Goal: Check status: Check status

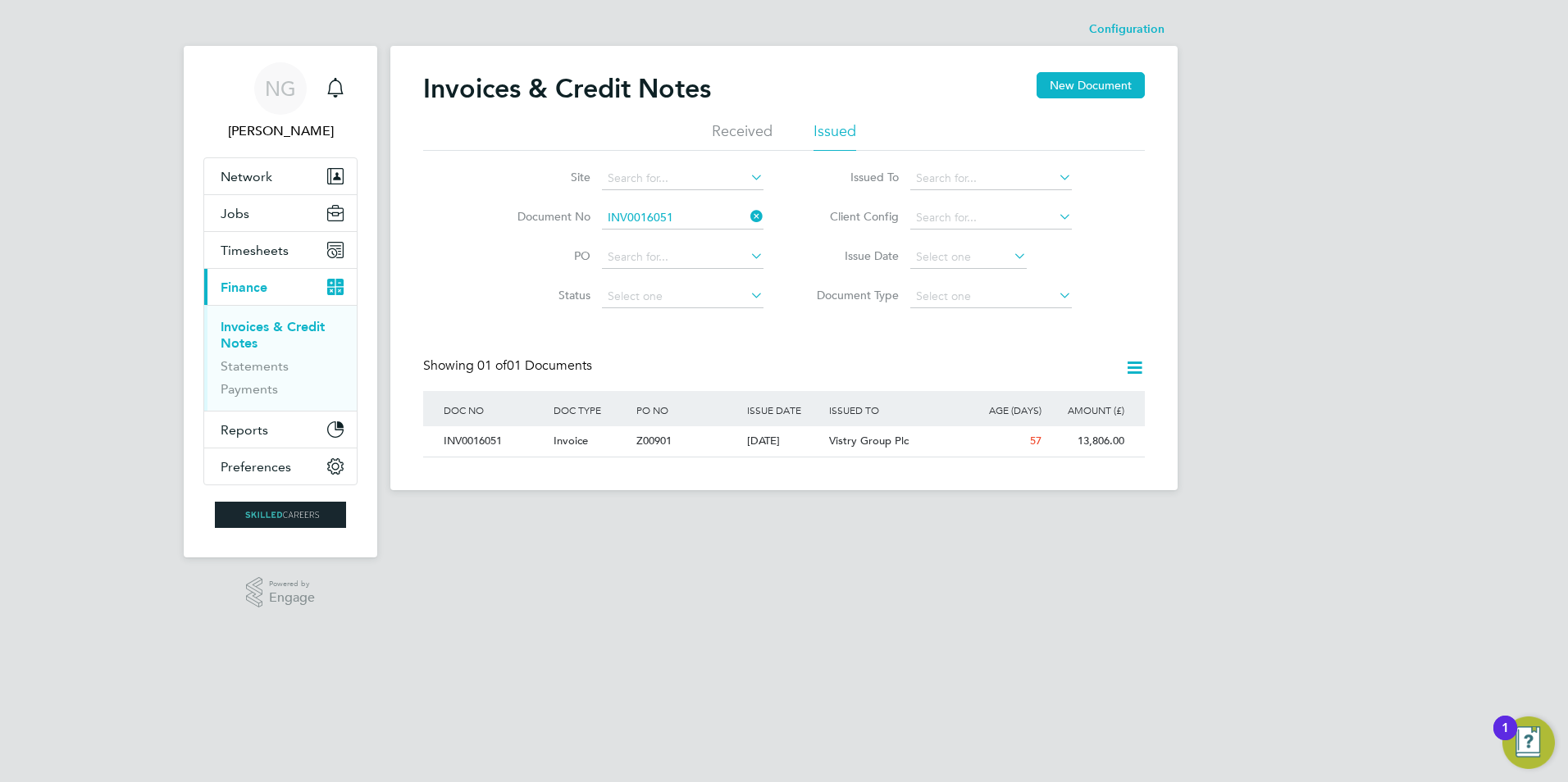
scroll to position [31, 139]
click at [270, 248] on span "Timesheets" at bounding box center [255, 250] width 68 height 15
click at [243, 248] on span "Timesheets" at bounding box center [255, 250] width 68 height 15
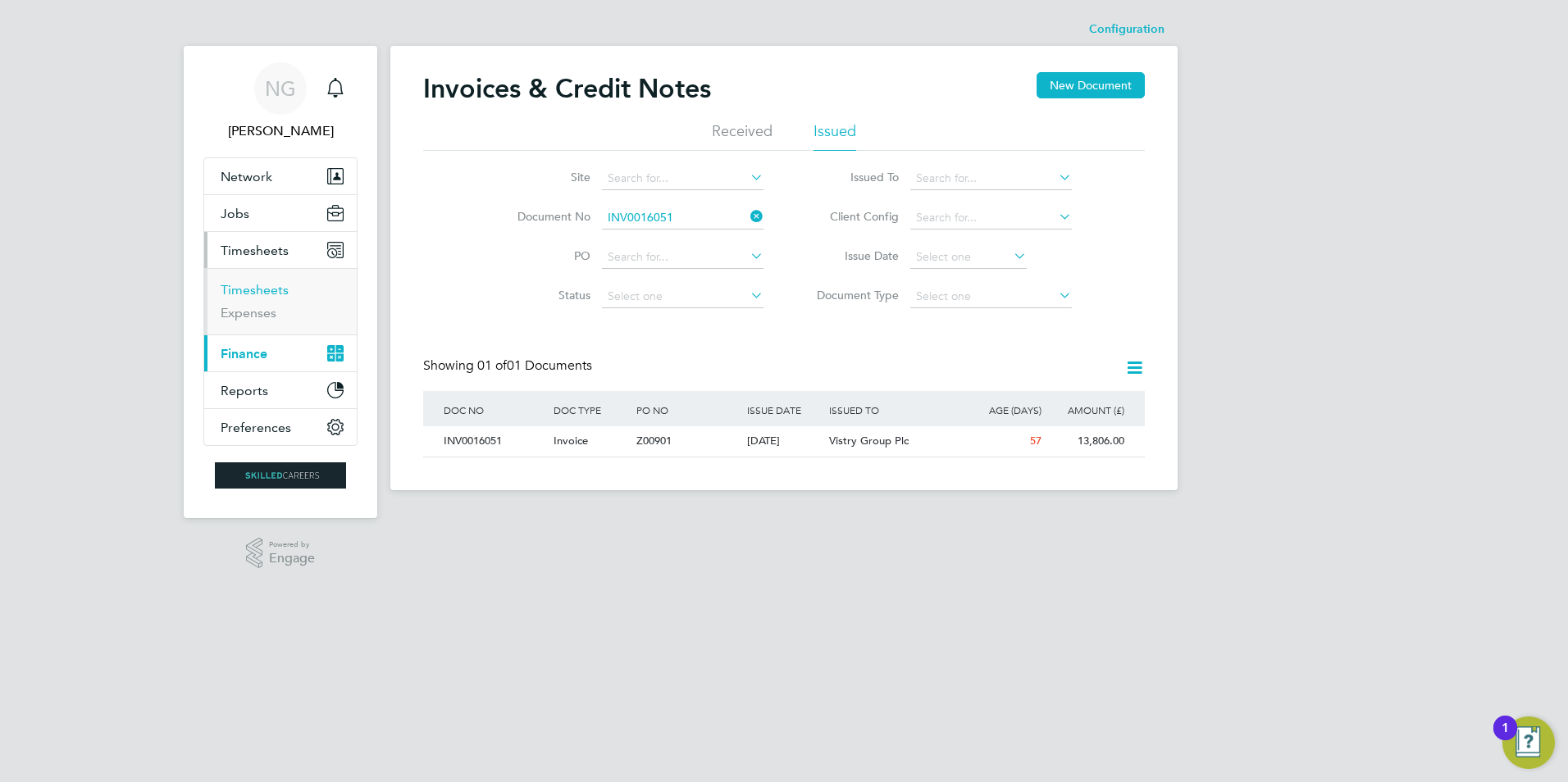
click at [254, 289] on link "Timesheets" at bounding box center [255, 290] width 68 height 15
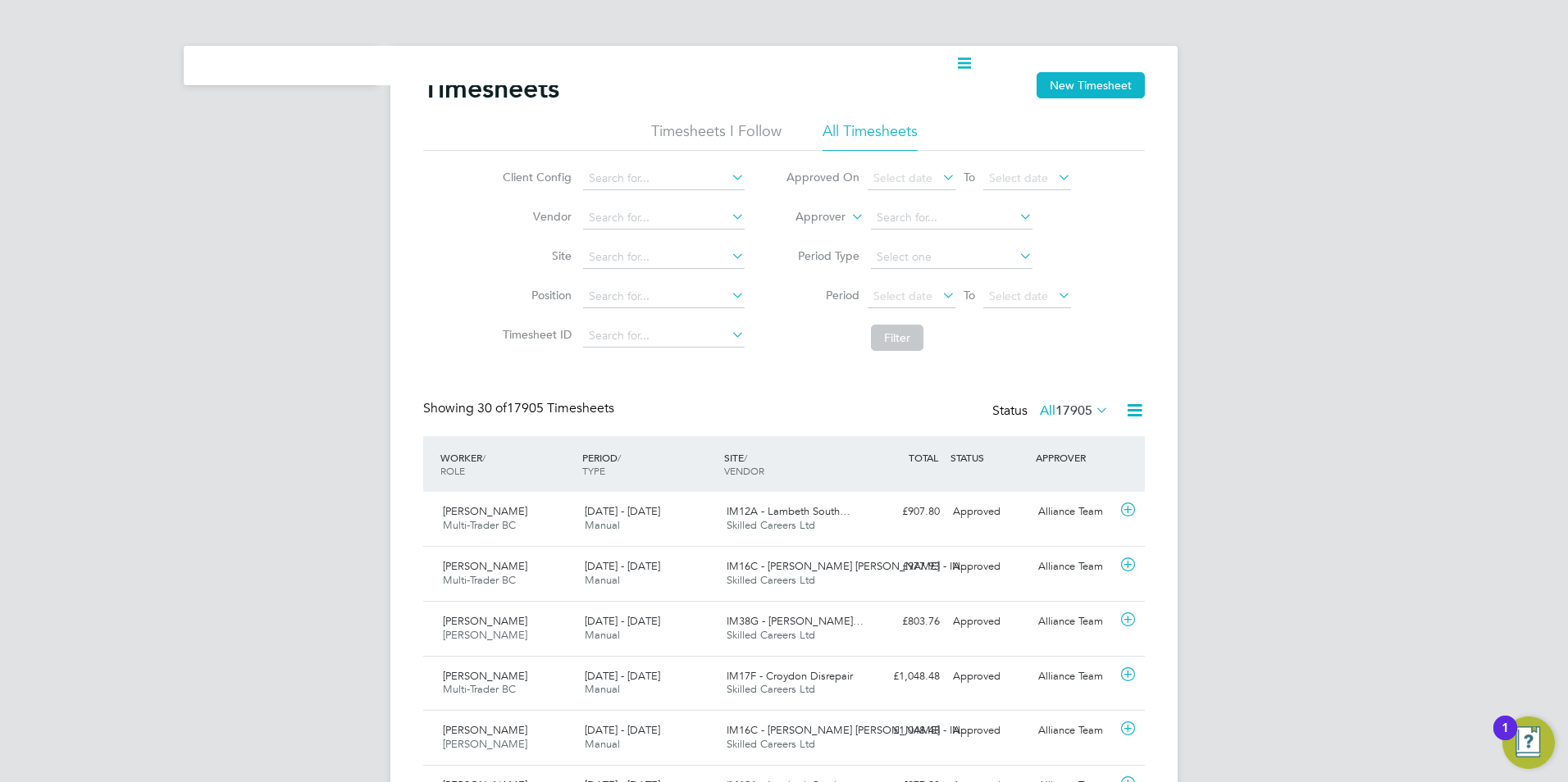
drag, startPoint x: 134, startPoint y: 177, endPoint x: 166, endPoint y: 197, distance: 37.7
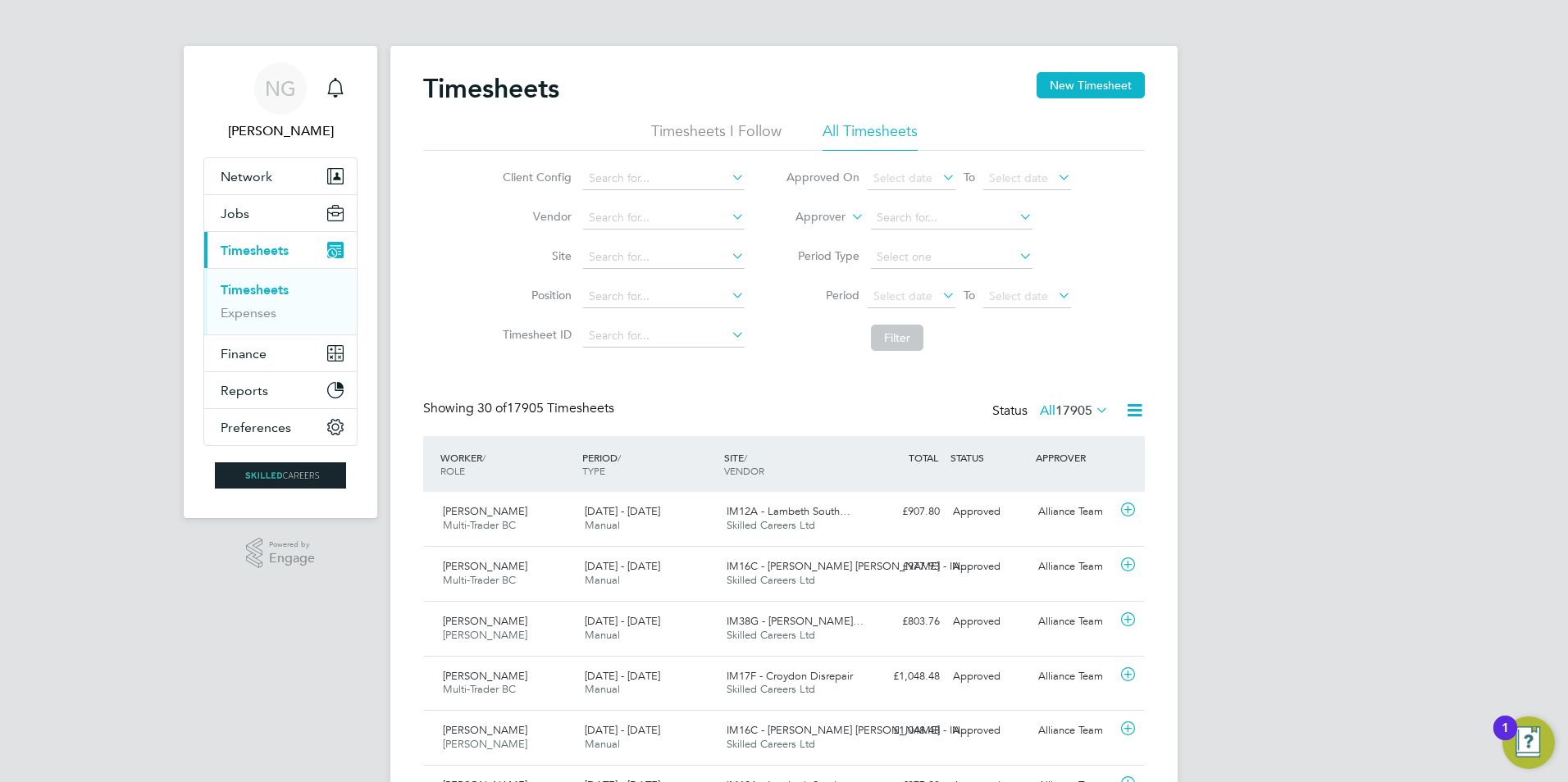
click at [261, 293] on link "Timesheets" at bounding box center [255, 290] width 68 height 15
click at [640, 259] on input at bounding box center [663, 257] width 162 height 23
click at [613, 276] on b "PM25H" at bounding box center [608, 279] width 39 height 14
type input "PM25H - L&Q Major Works"
click at [940, 297] on icon at bounding box center [940, 295] width 0 height 23
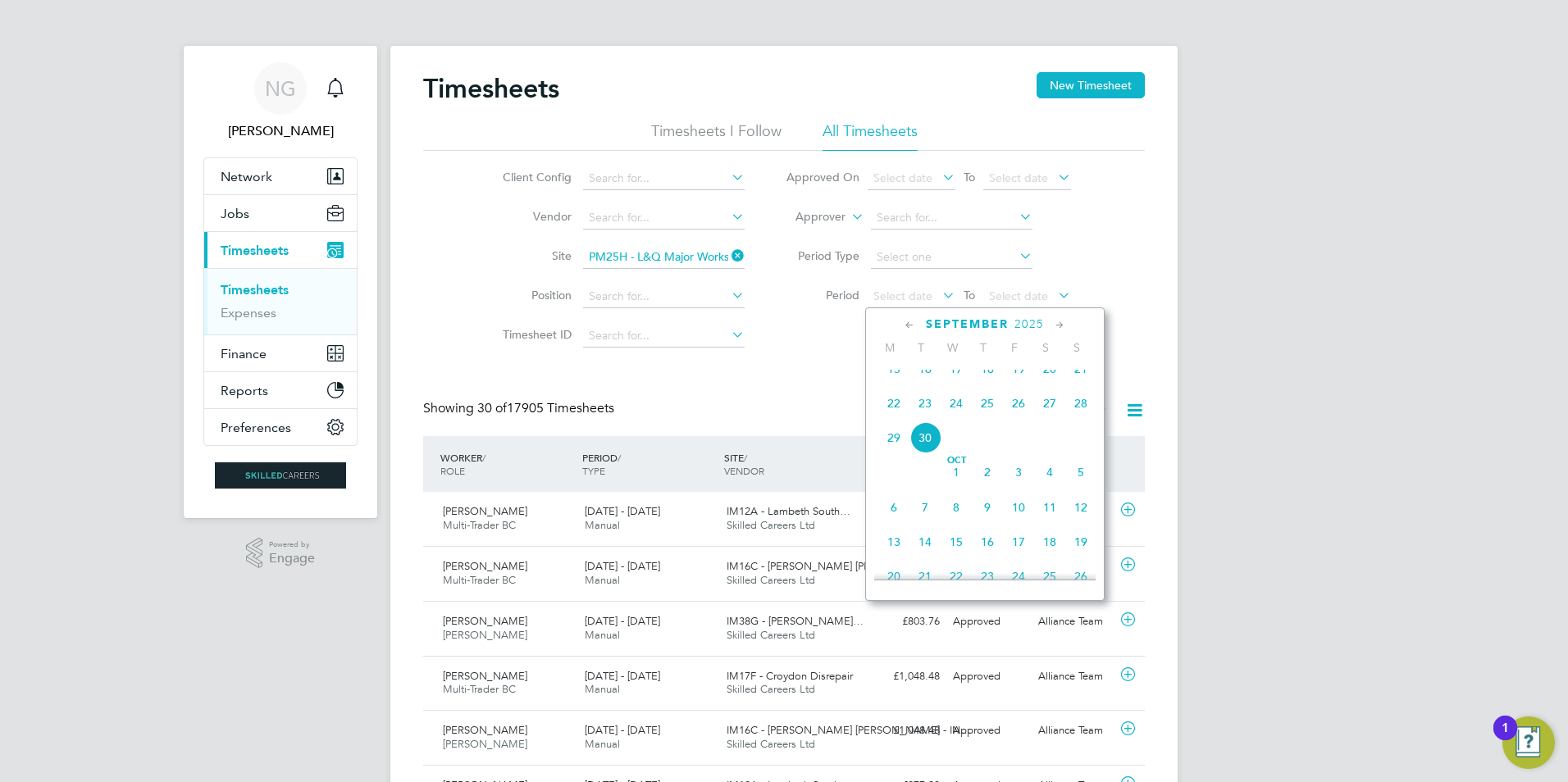
click at [906, 326] on icon at bounding box center [910, 325] width 15 height 18
click at [911, 325] on icon at bounding box center [910, 325] width 15 height 18
click at [1058, 322] on icon at bounding box center [1060, 325] width 15 height 18
click at [1049, 525] on span "28" at bounding box center [1050, 519] width 31 height 31
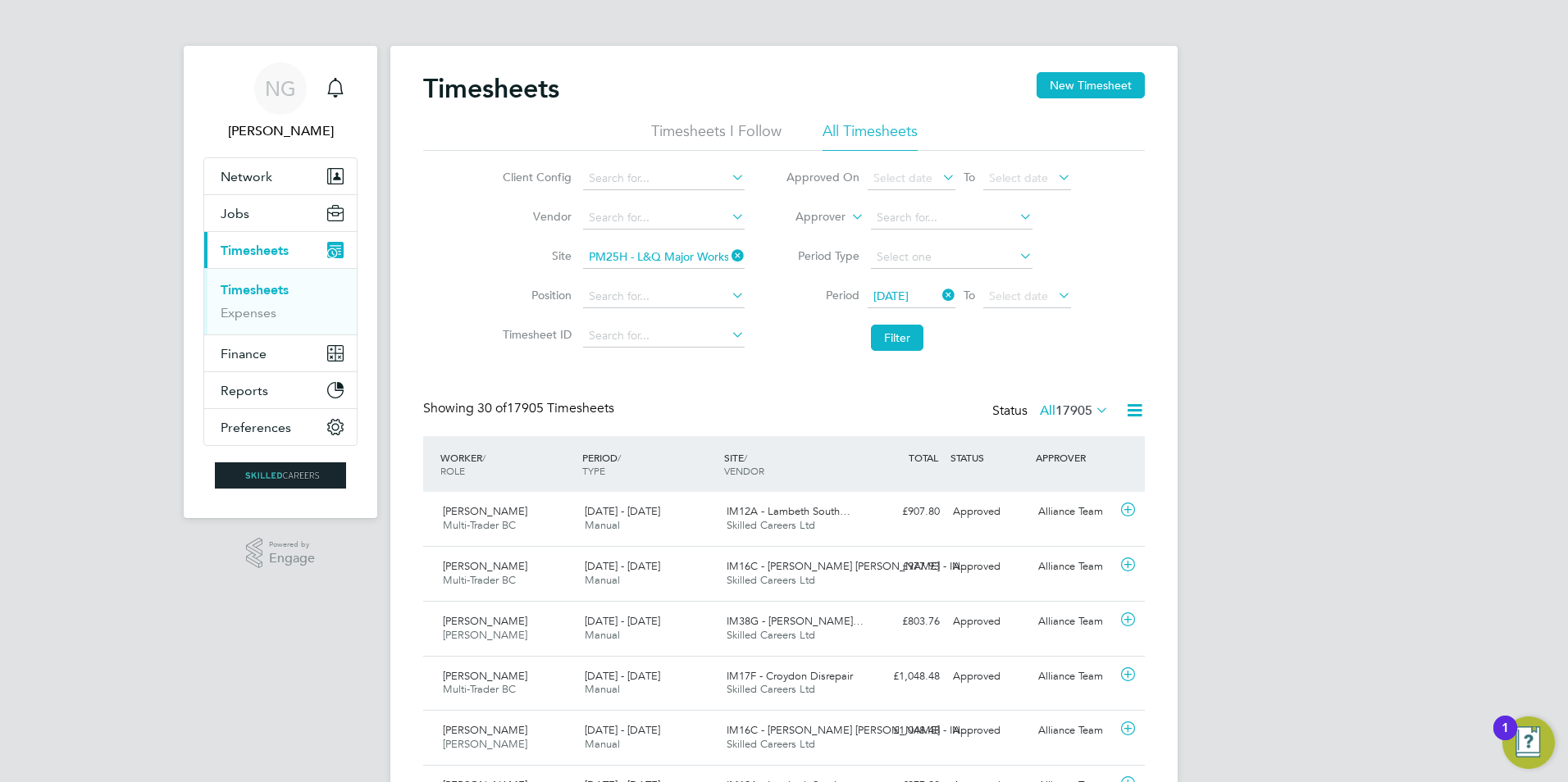
click at [1055, 293] on icon at bounding box center [1055, 295] width 0 height 23
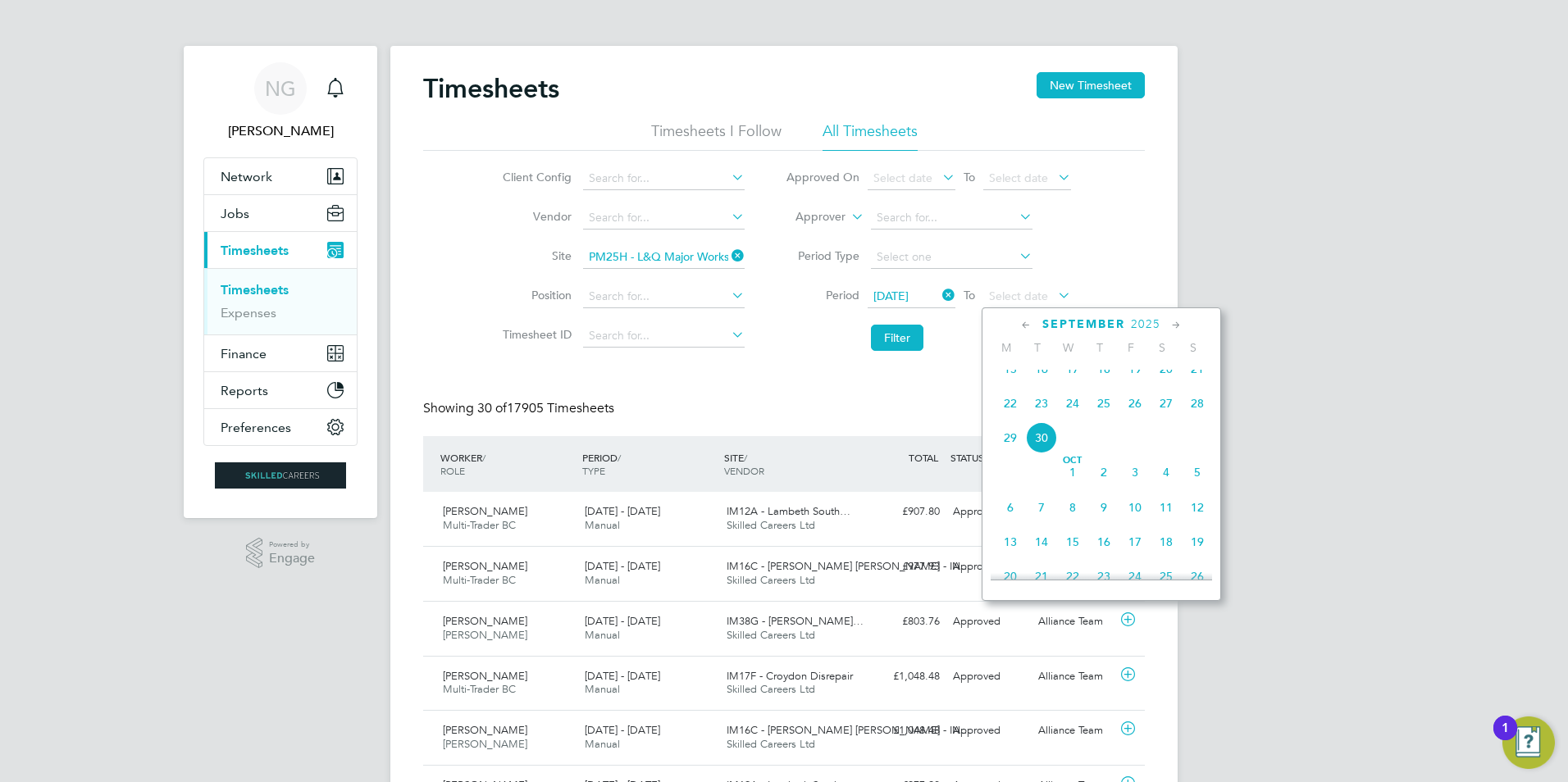
click at [1028, 321] on icon at bounding box center [1027, 325] width 15 height 18
click at [1135, 384] on span "4" at bounding box center [1135, 380] width 31 height 31
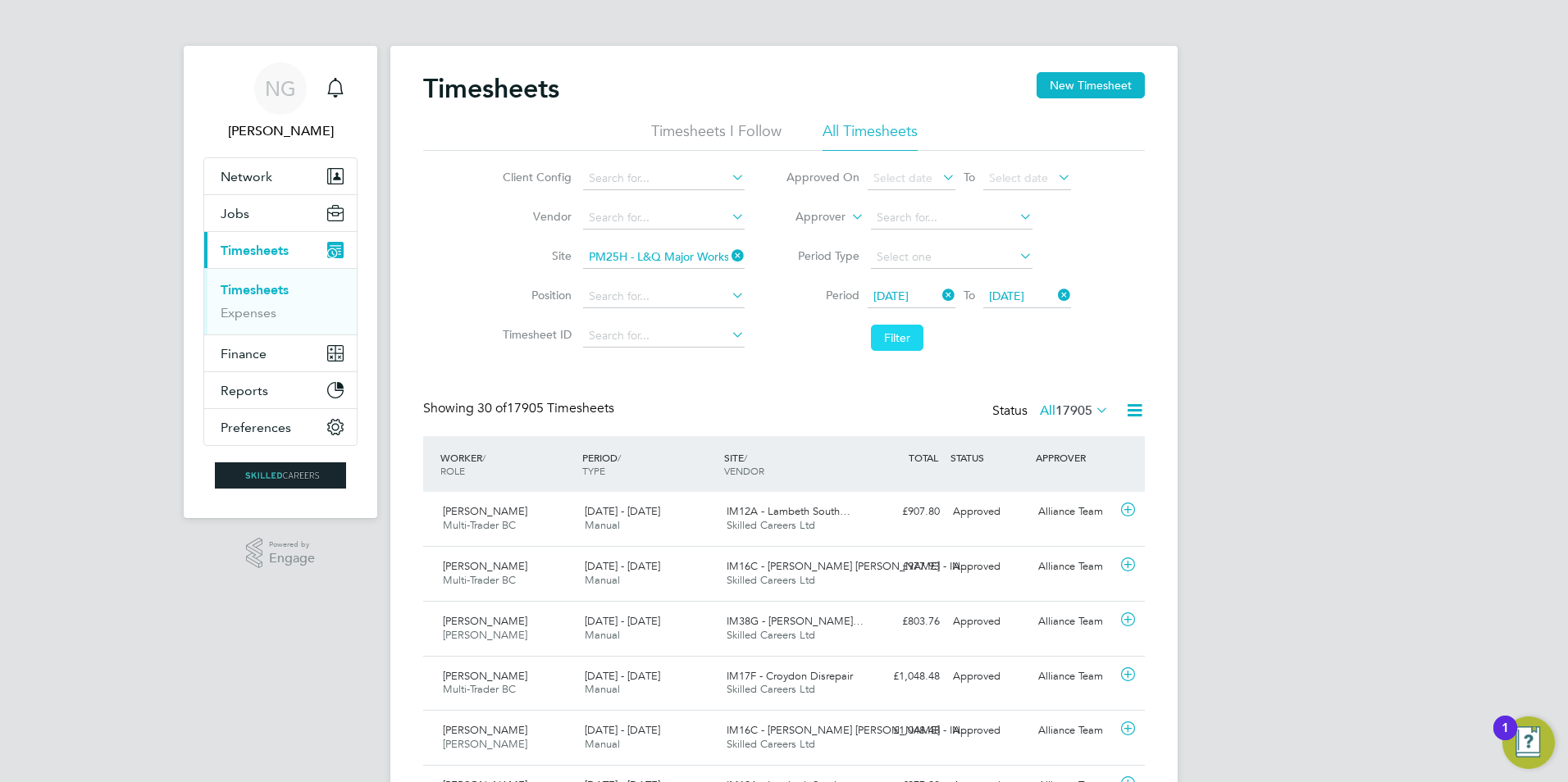
click at [891, 338] on button "Filter" at bounding box center [897, 338] width 52 height 26
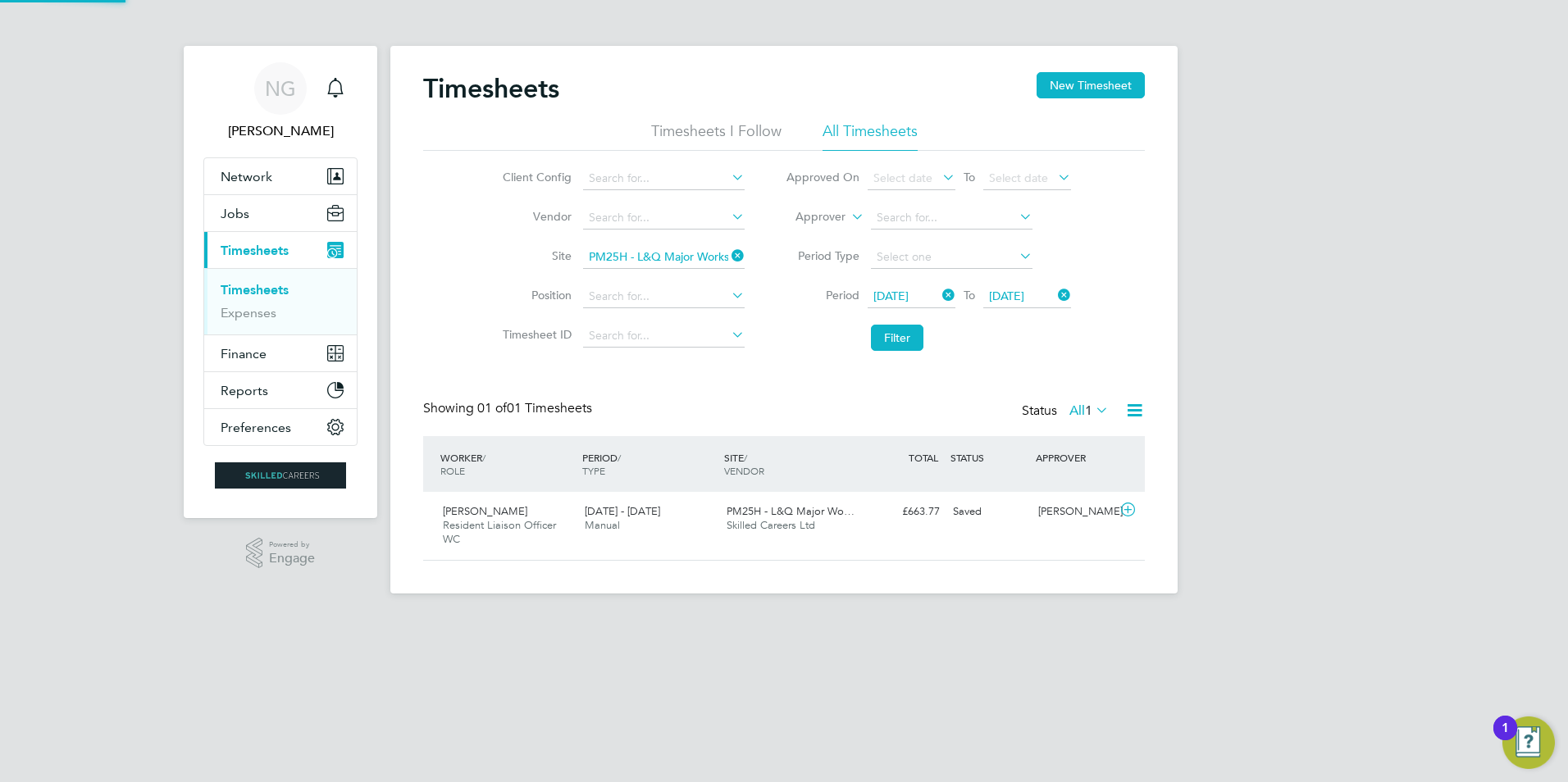
scroll to position [42, 143]
click at [748, 515] on span "PM25H - L&Q Major Wo…" at bounding box center [791, 511] width 128 height 14
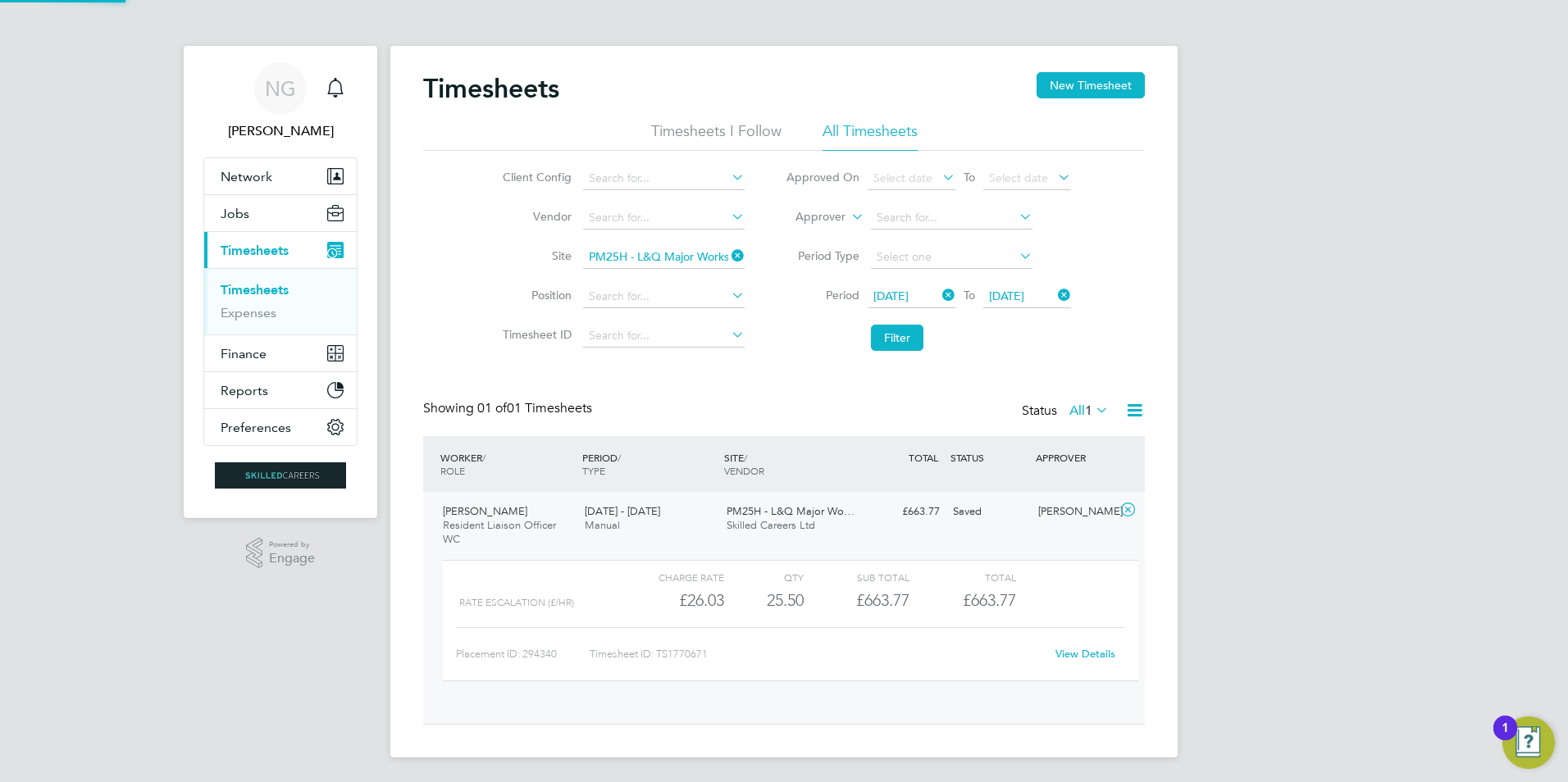
scroll to position [28, 160]
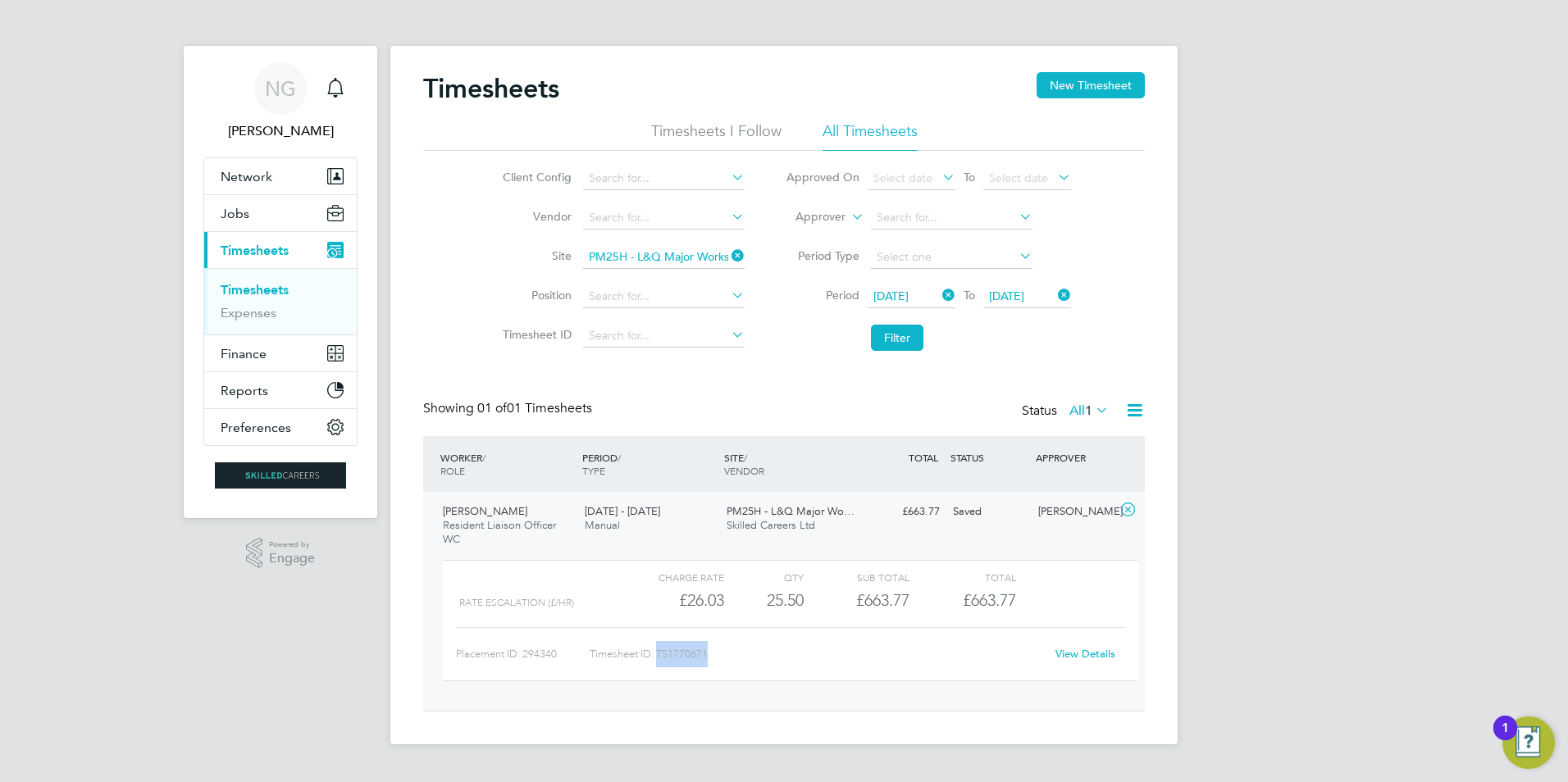
drag, startPoint x: 660, startPoint y: 652, endPoint x: 719, endPoint y: 655, distance: 59.1
click at [719, 655] on div "Timesheet ID: TS1770671" at bounding box center [817, 654] width 455 height 26
copy div "TS1770671"
click at [1096, 656] on link "View Details" at bounding box center [1086, 654] width 60 height 14
click at [246, 354] on span "Finance" at bounding box center [244, 354] width 46 height 15
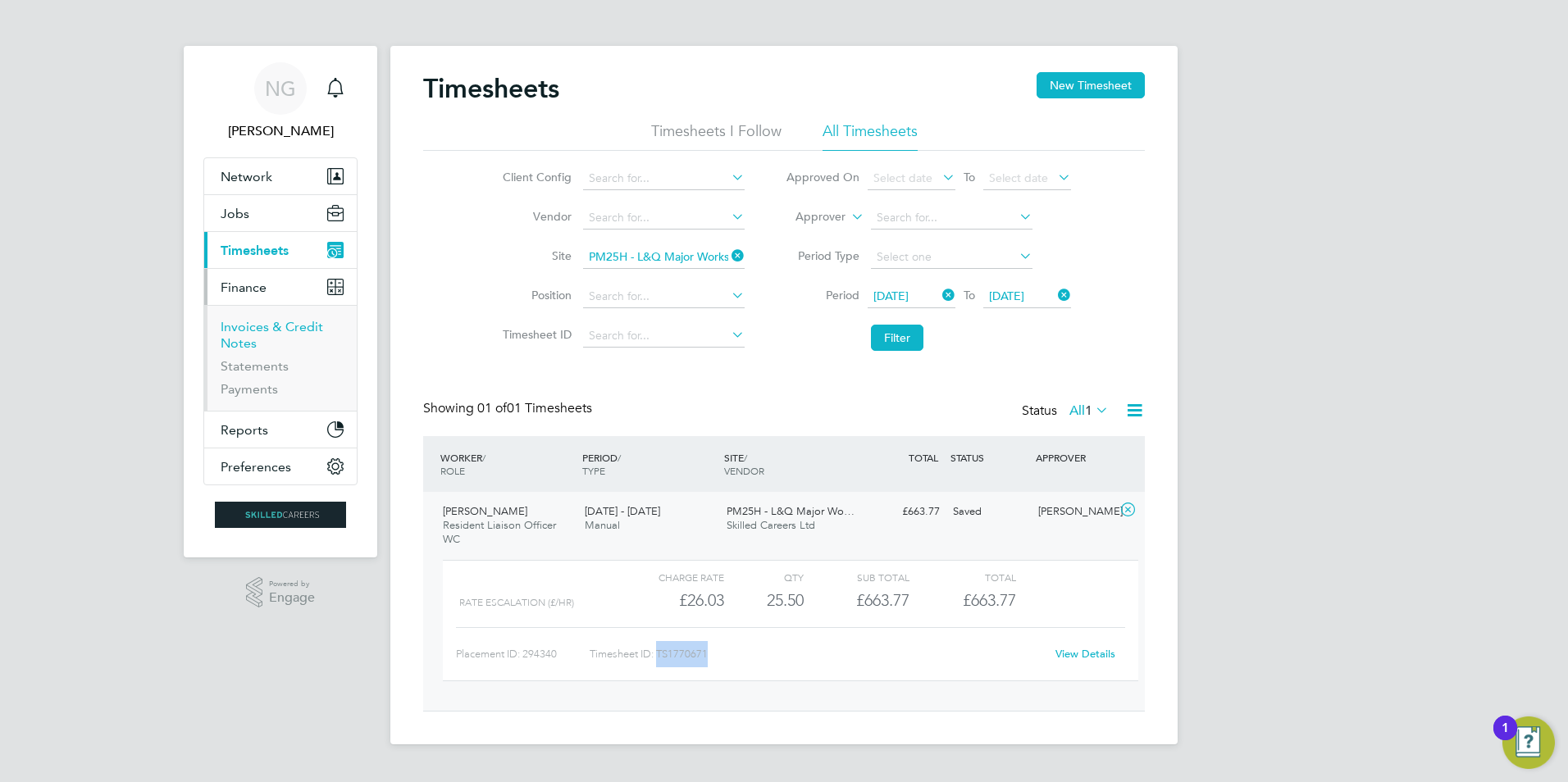
click at [255, 332] on link "Invoices & Credit Notes" at bounding box center [272, 334] width 103 height 32
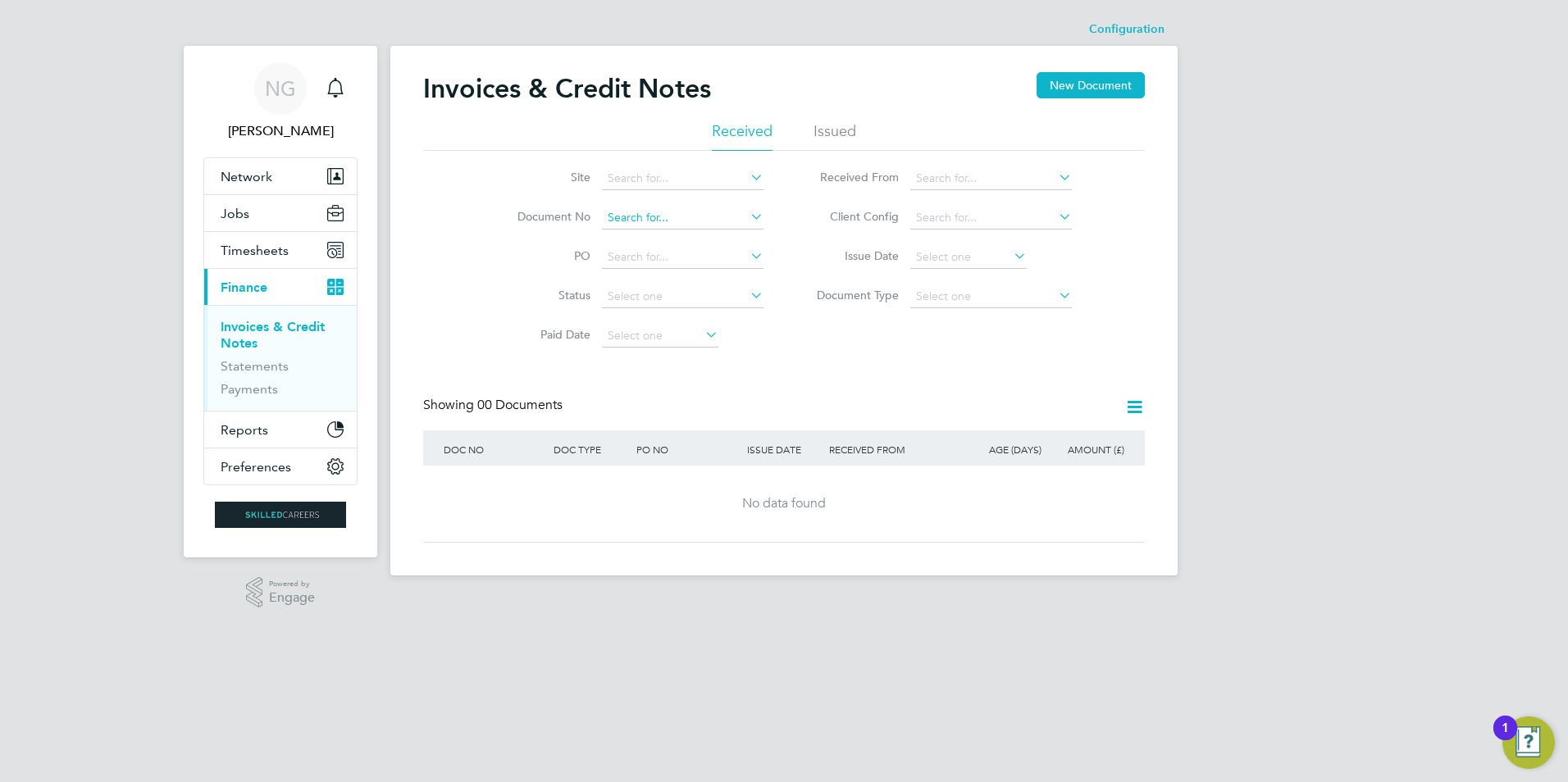
click at [623, 220] on input at bounding box center [682, 218] width 162 height 23
paste input "INV0014959"
type input "INV0014959"
click at [649, 244] on li "No results found" at bounding box center [682, 240] width 163 height 21
click at [651, 209] on input at bounding box center [682, 218] width 162 height 23
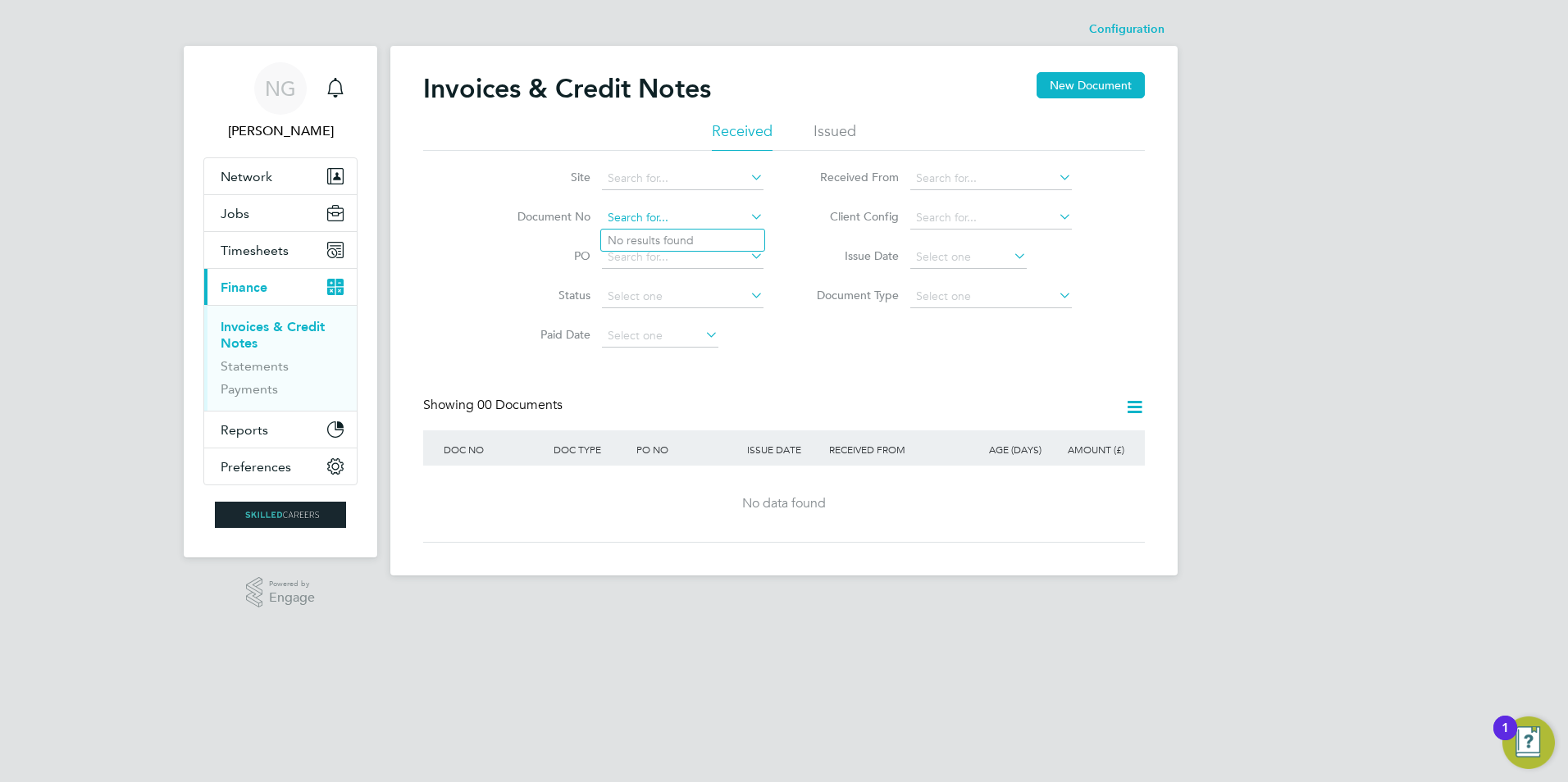
paste input "INV0014959"
type input "INV0014959"
click at [828, 134] on li "Issued" at bounding box center [835, 136] width 43 height 30
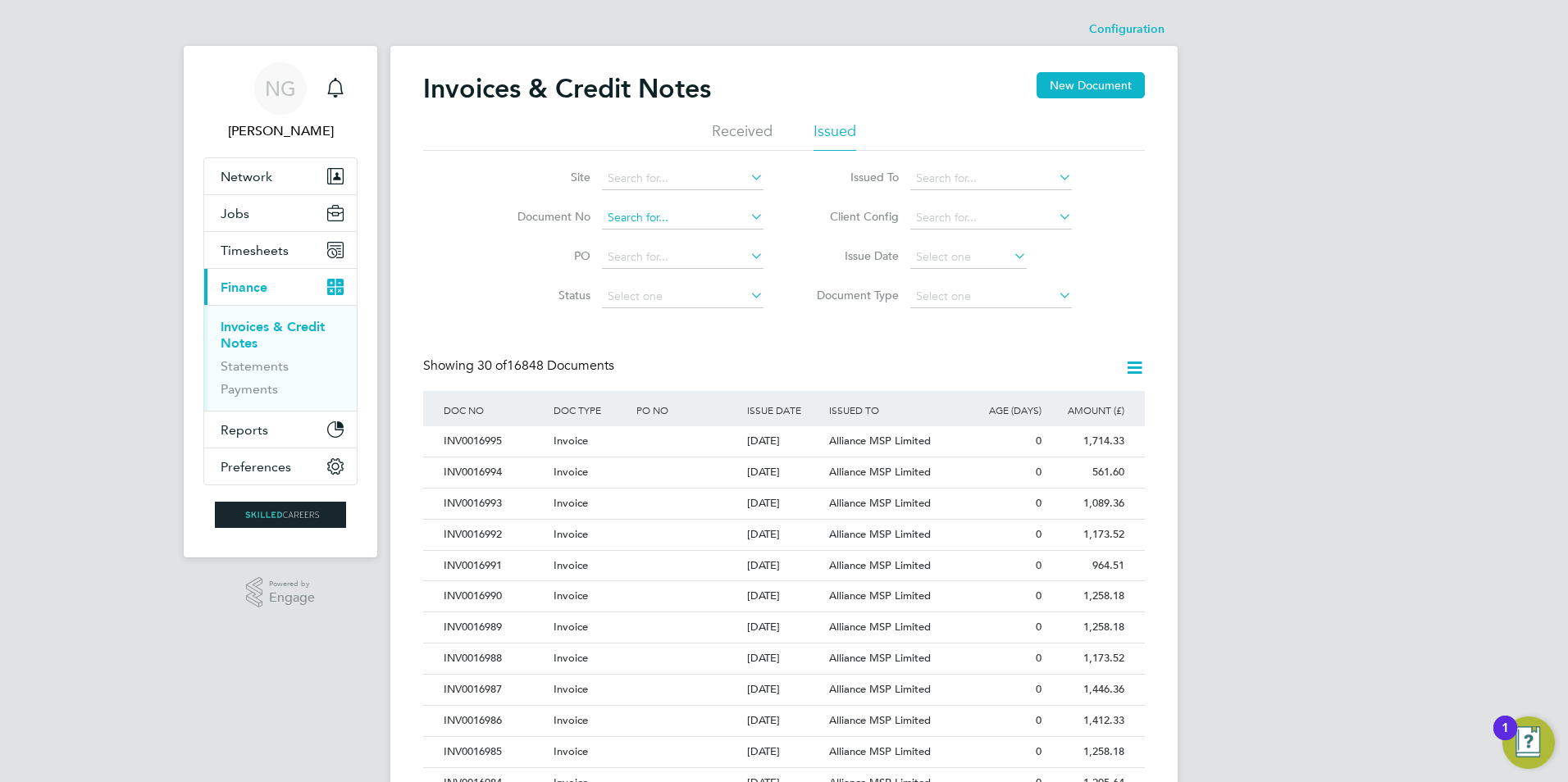
click at [618, 214] on input at bounding box center [682, 218] width 162 height 23
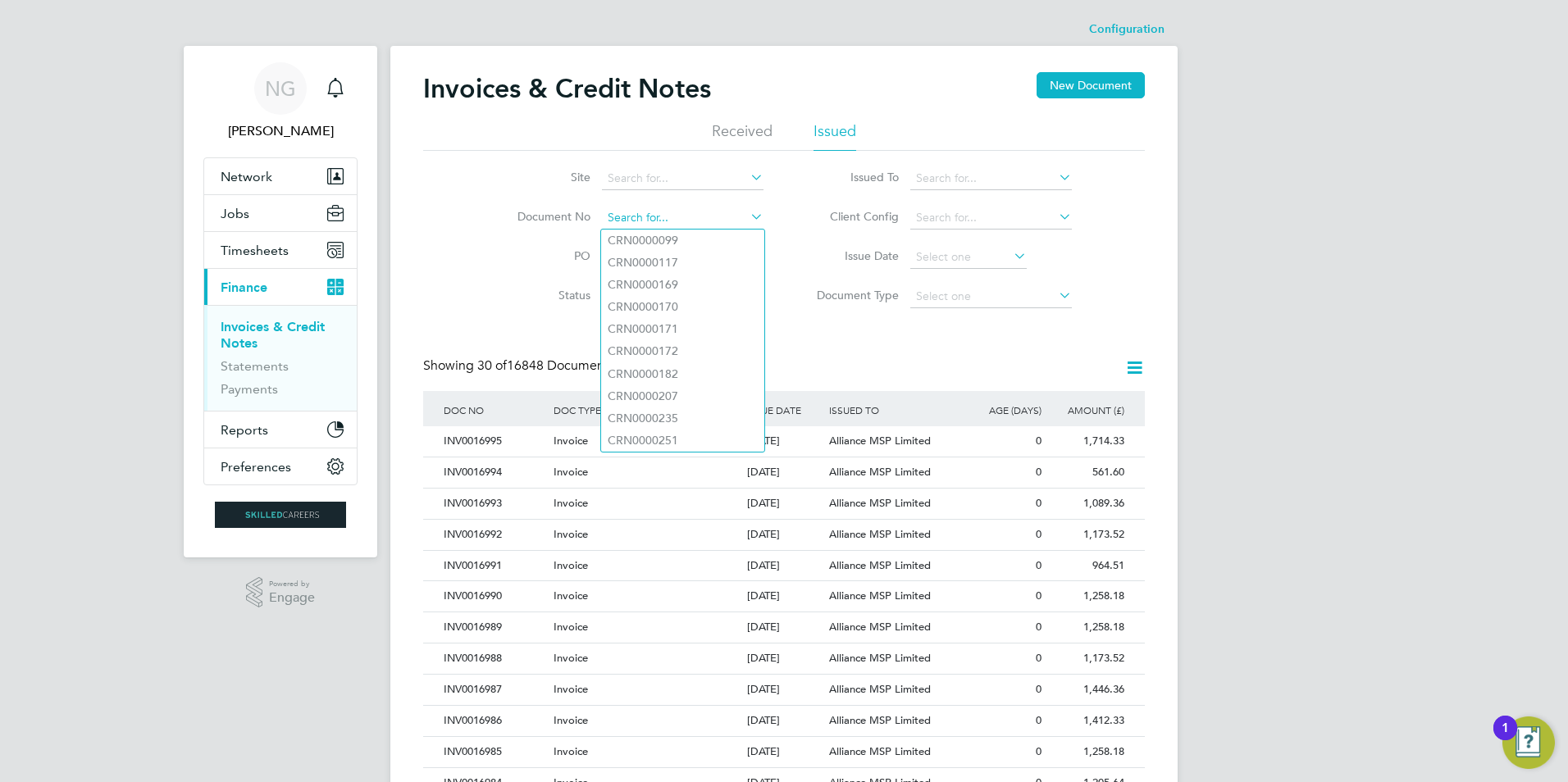
paste input "INV0014959"
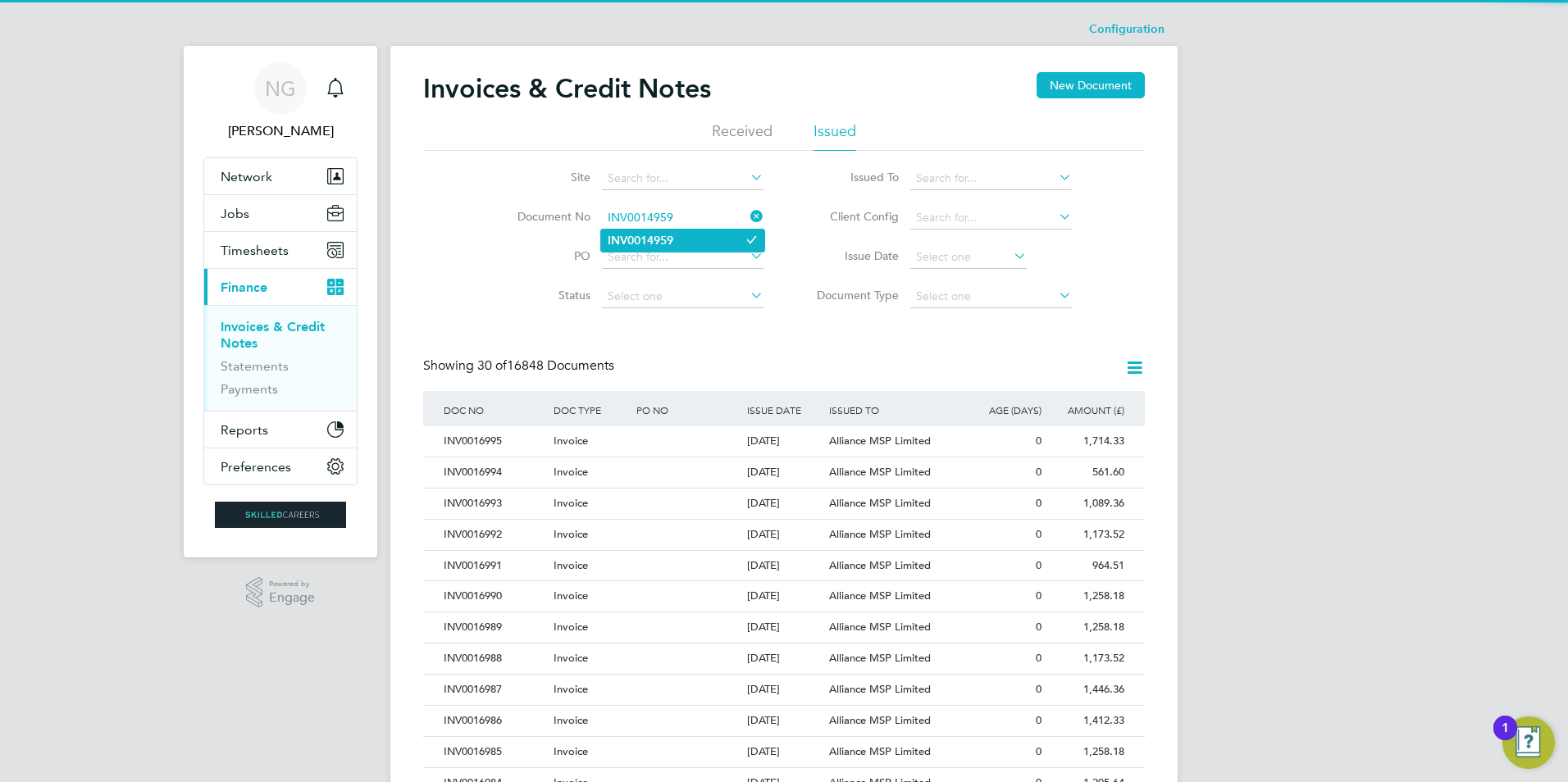
type input "INV0014959"
click at [664, 241] on b "INV0014959" at bounding box center [640, 240] width 66 height 14
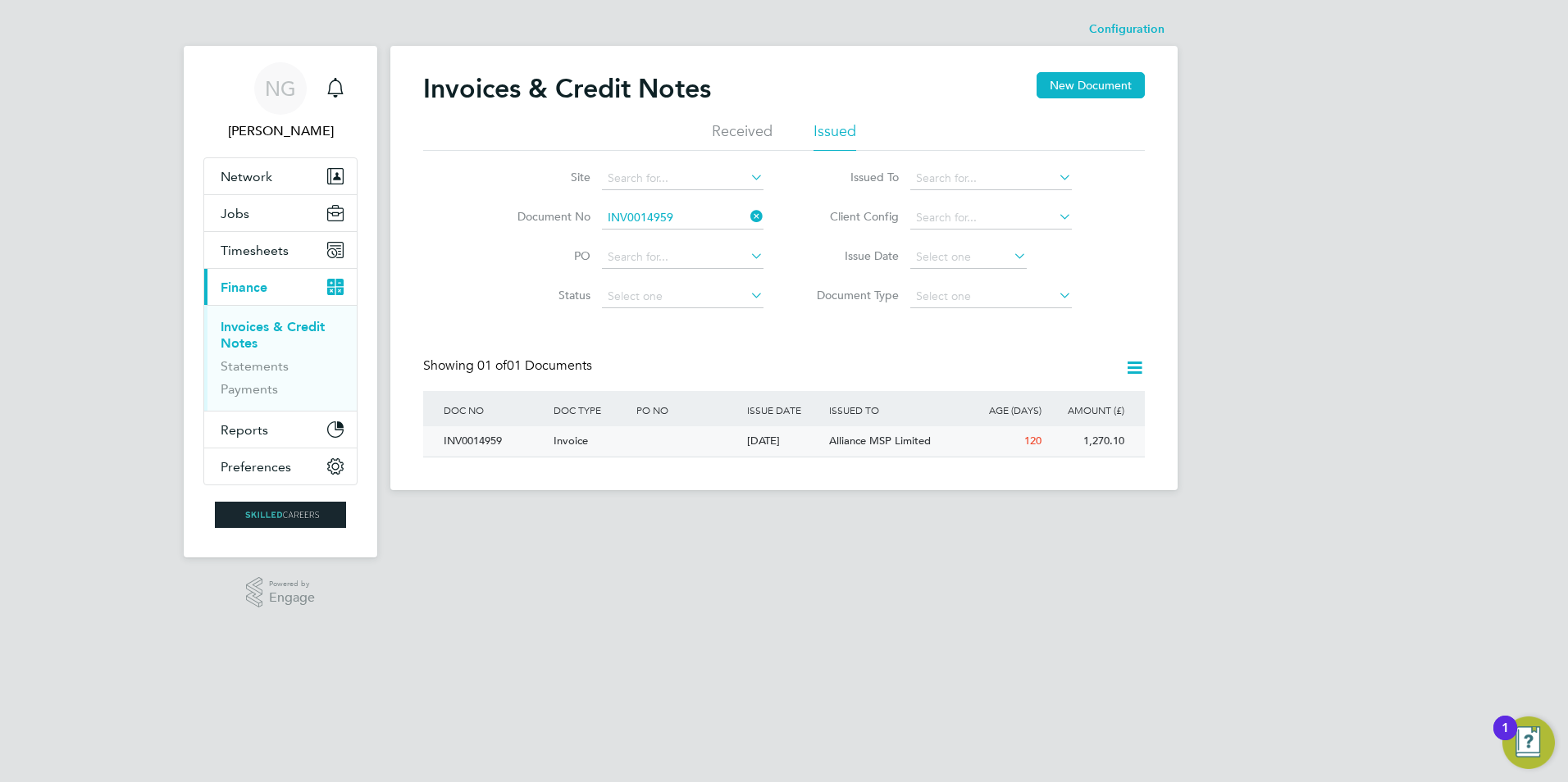
click at [463, 450] on div "INV0014959" at bounding box center [494, 441] width 110 height 30
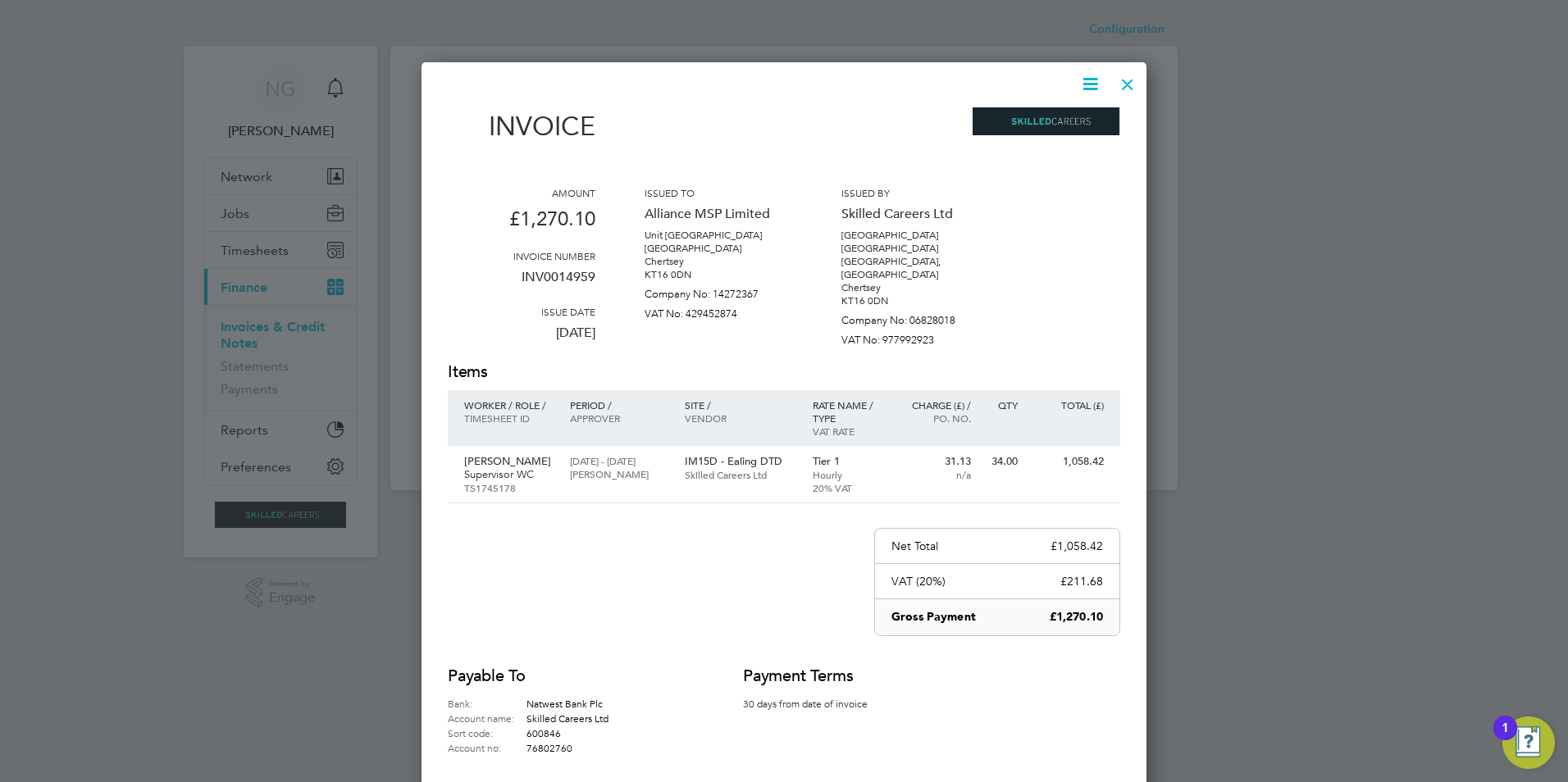
click at [1129, 79] on div at bounding box center [1128, 80] width 30 height 30
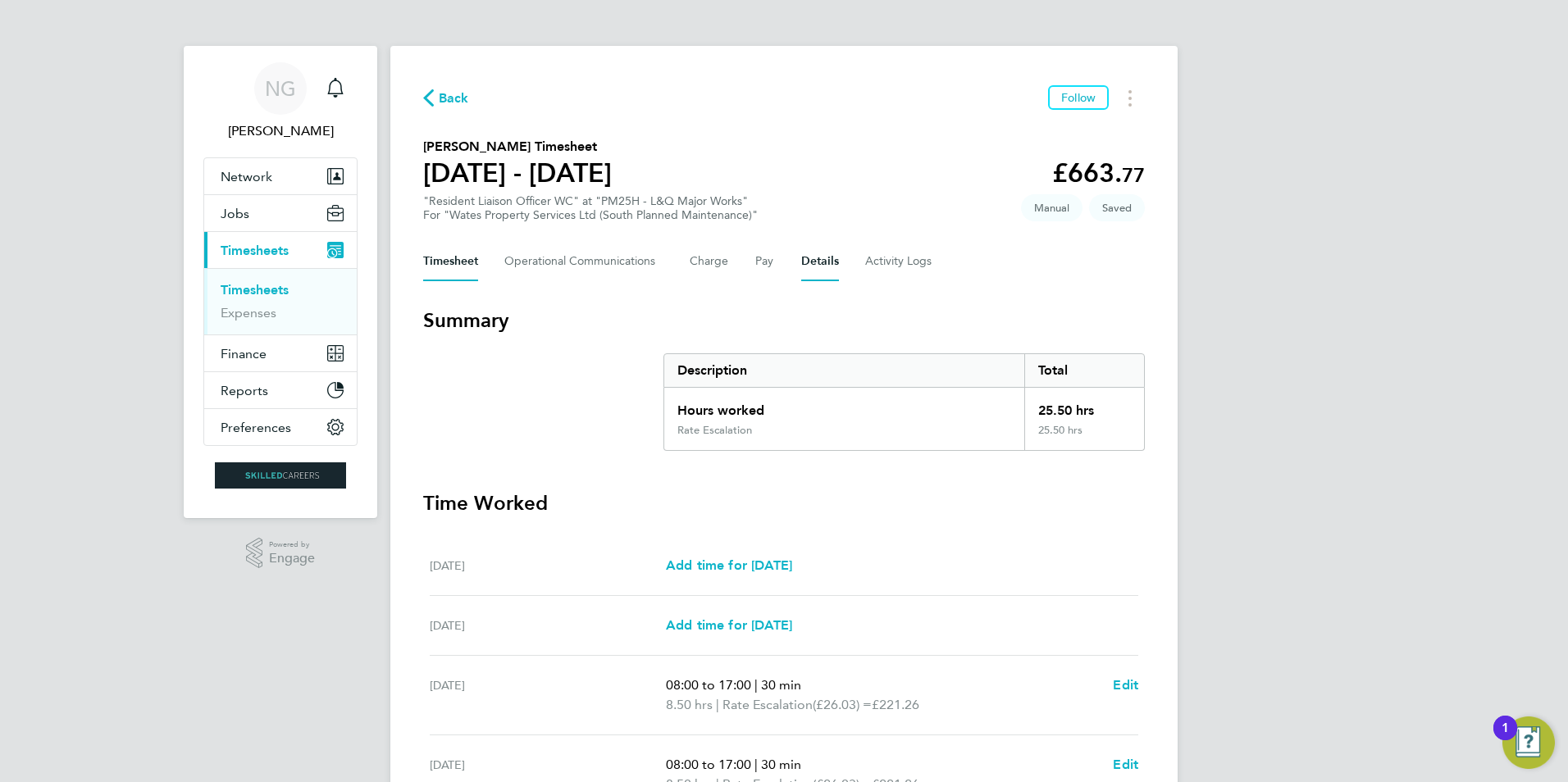
click at [816, 257] on button "Details" at bounding box center [820, 262] width 38 height 39
